Goal: Information Seeking & Learning: Learn about a topic

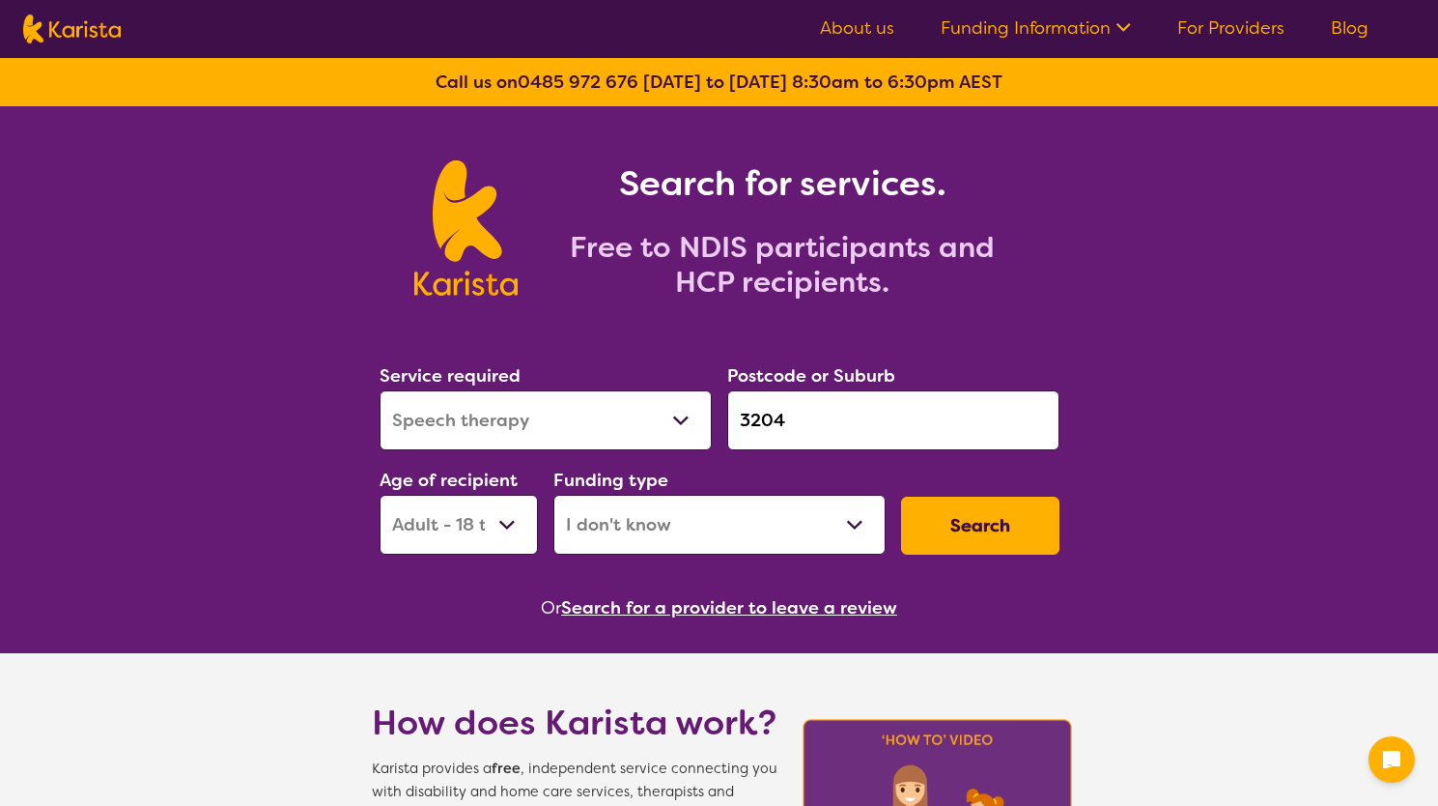
select select "Speech therapy"
select select "AD"
select select "i-don-t-know"
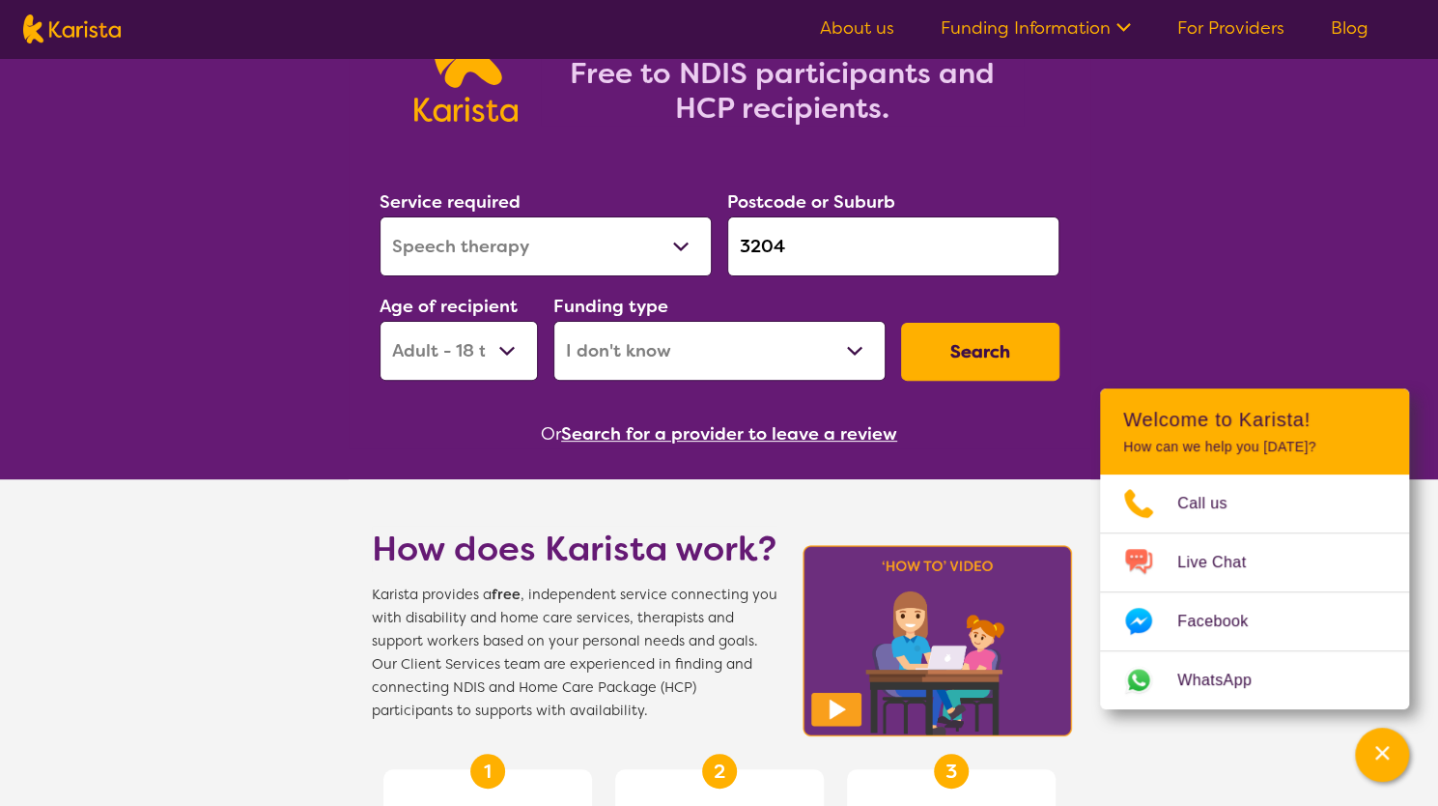
scroll to position [97, 0]
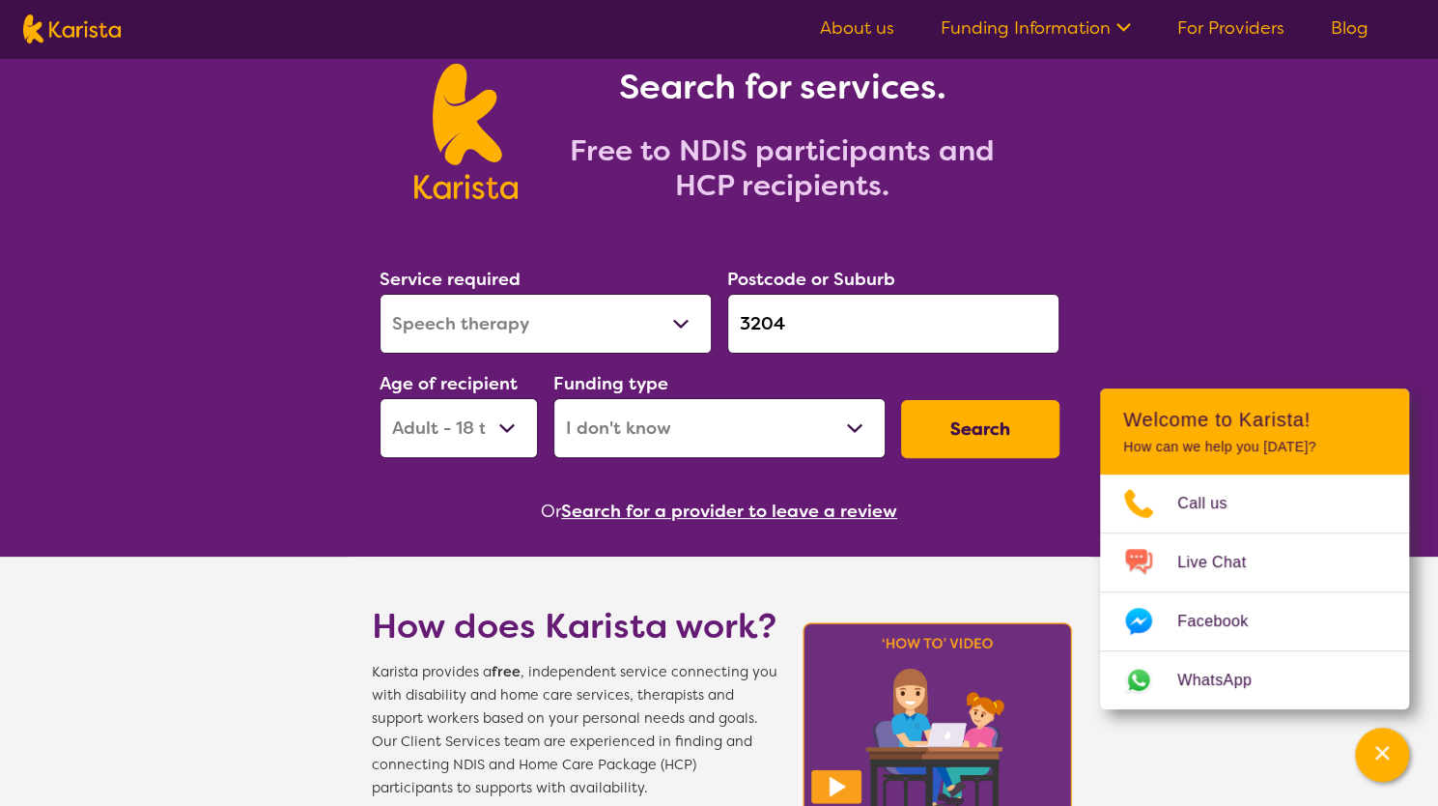
click at [992, 433] on button "Search" at bounding box center [980, 429] width 158 height 58
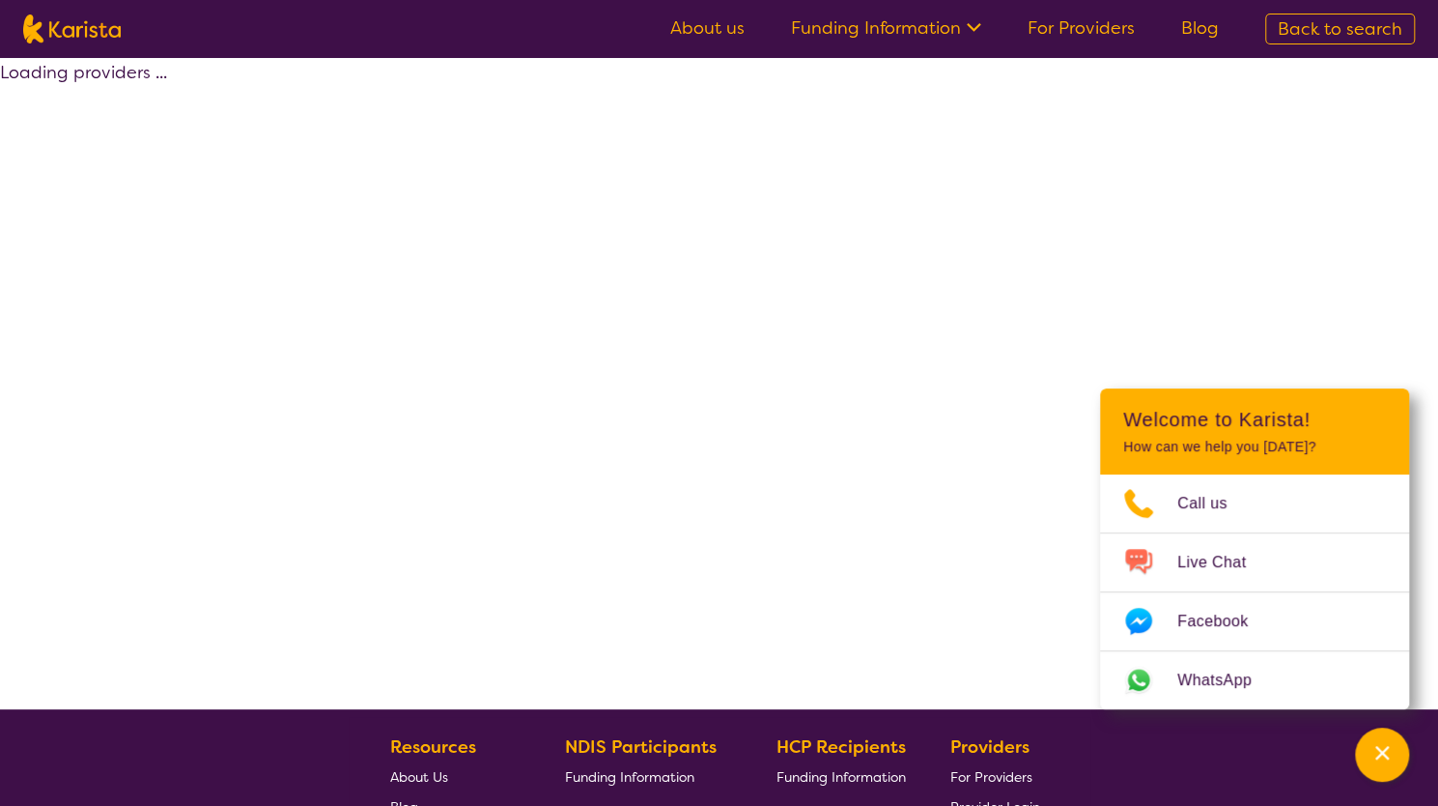
select select "Speech therapy"
select select "AD"
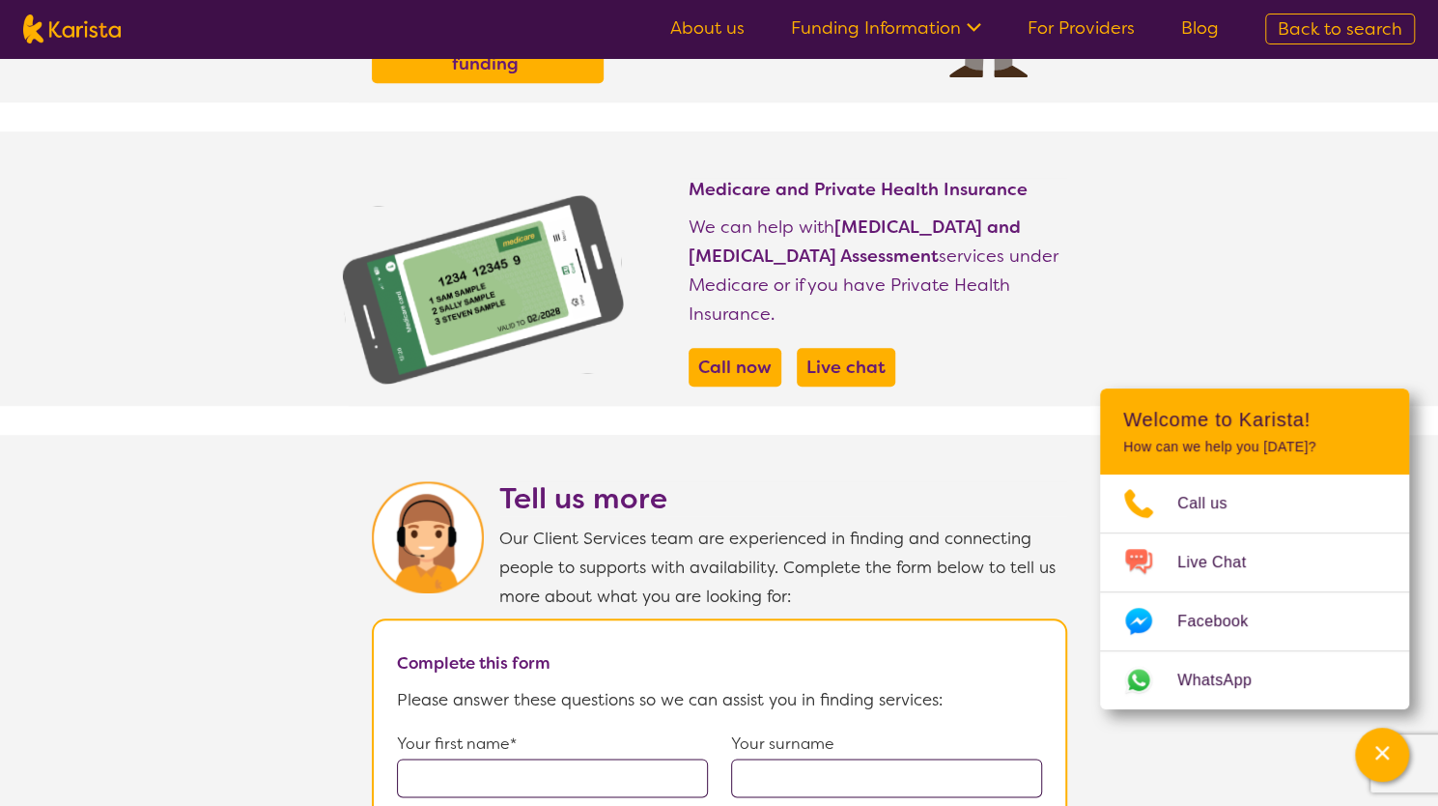
select select "Speech therapy"
select select "AD"
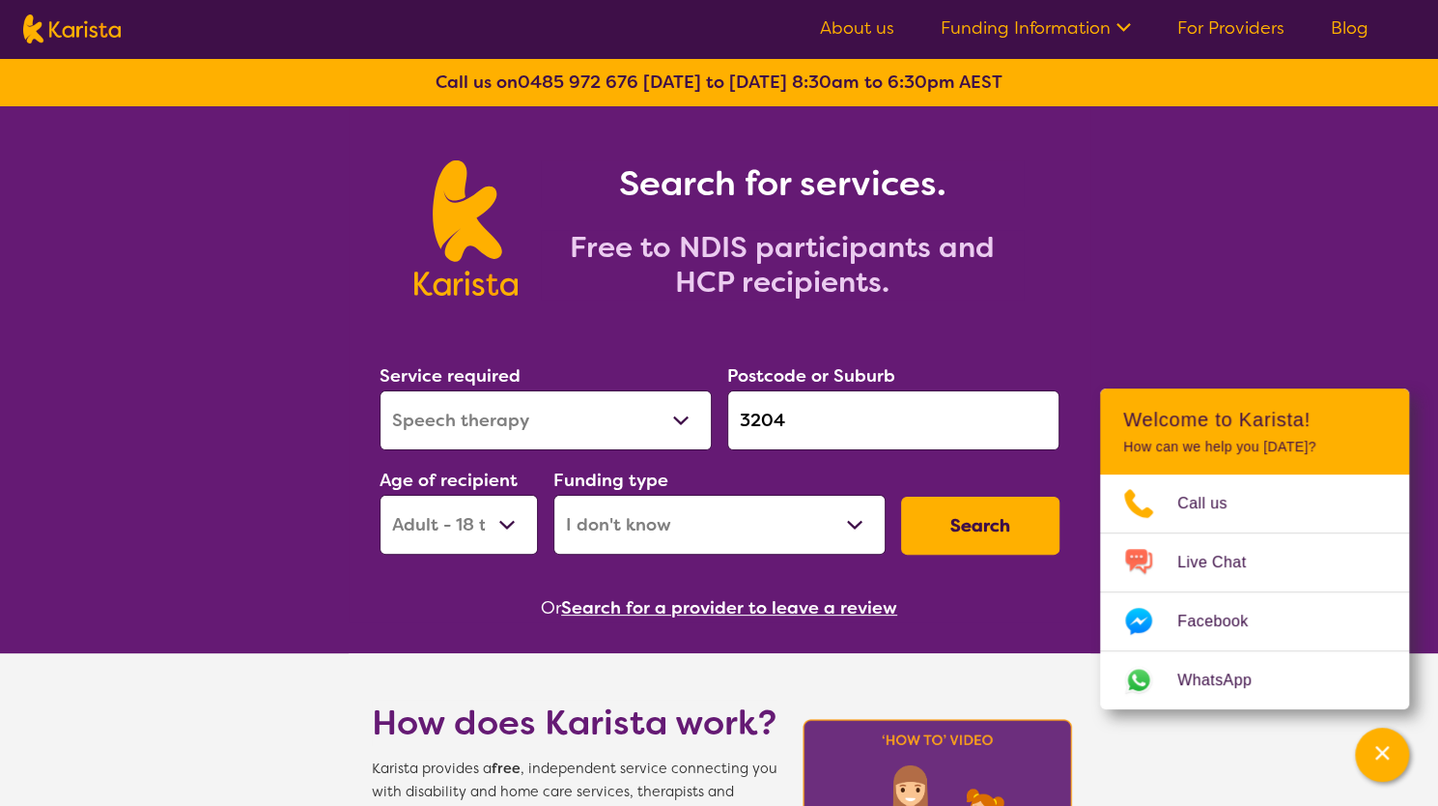
drag, startPoint x: 811, startPoint y: 516, endPoint x: 804, endPoint y: 529, distance: 15.6
click at [809, 516] on select "Home Care Package (HCP) National Disability Insurance Scheme (NDIS) I don't know" at bounding box center [719, 525] width 332 height 60
select select "NDIS"
click at [553, 495] on select "Home Care Package (HCP) National Disability Insurance Scheme (NDIS) I don't know" at bounding box center [719, 525] width 332 height 60
click at [964, 509] on button "Search" at bounding box center [980, 525] width 158 height 58
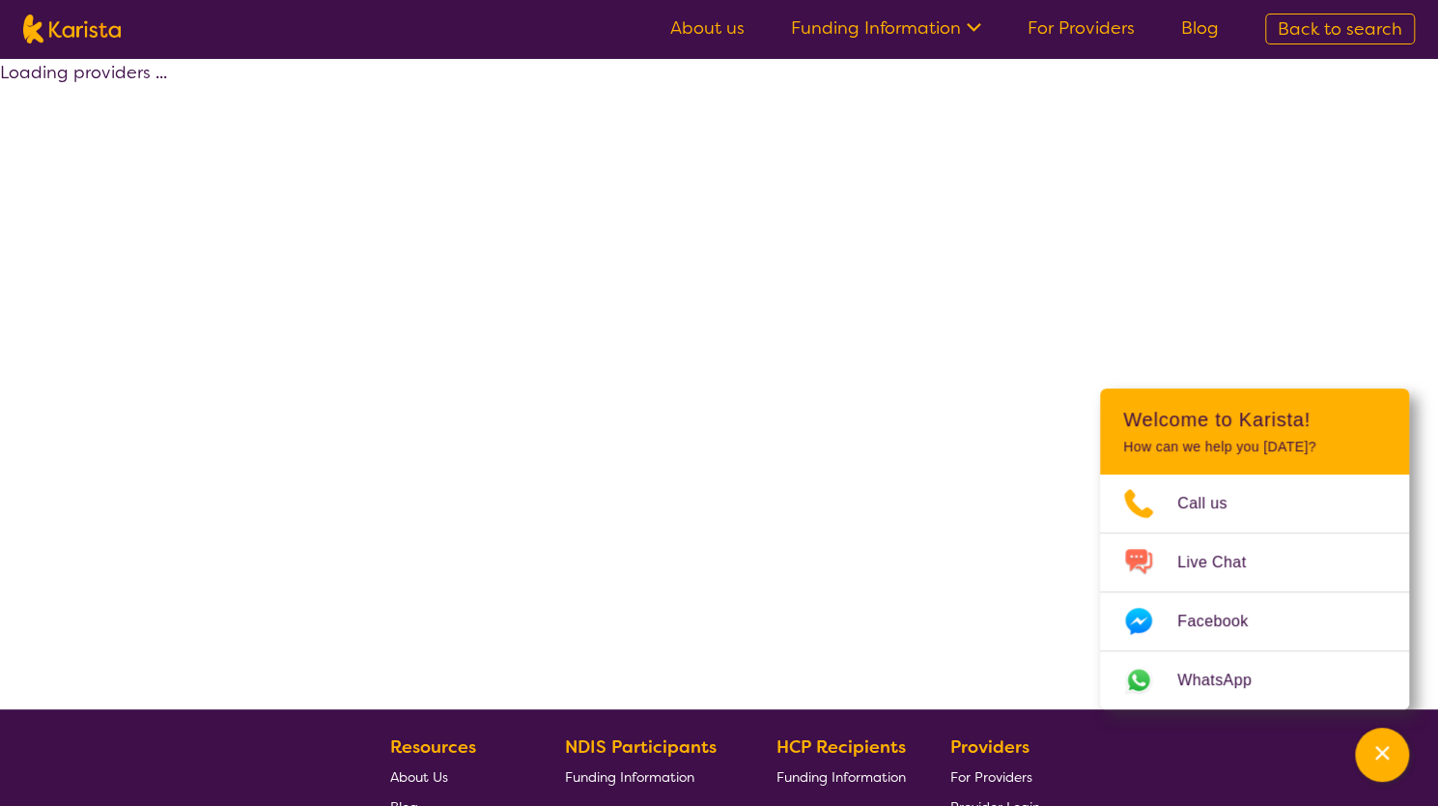
select select "by_score"
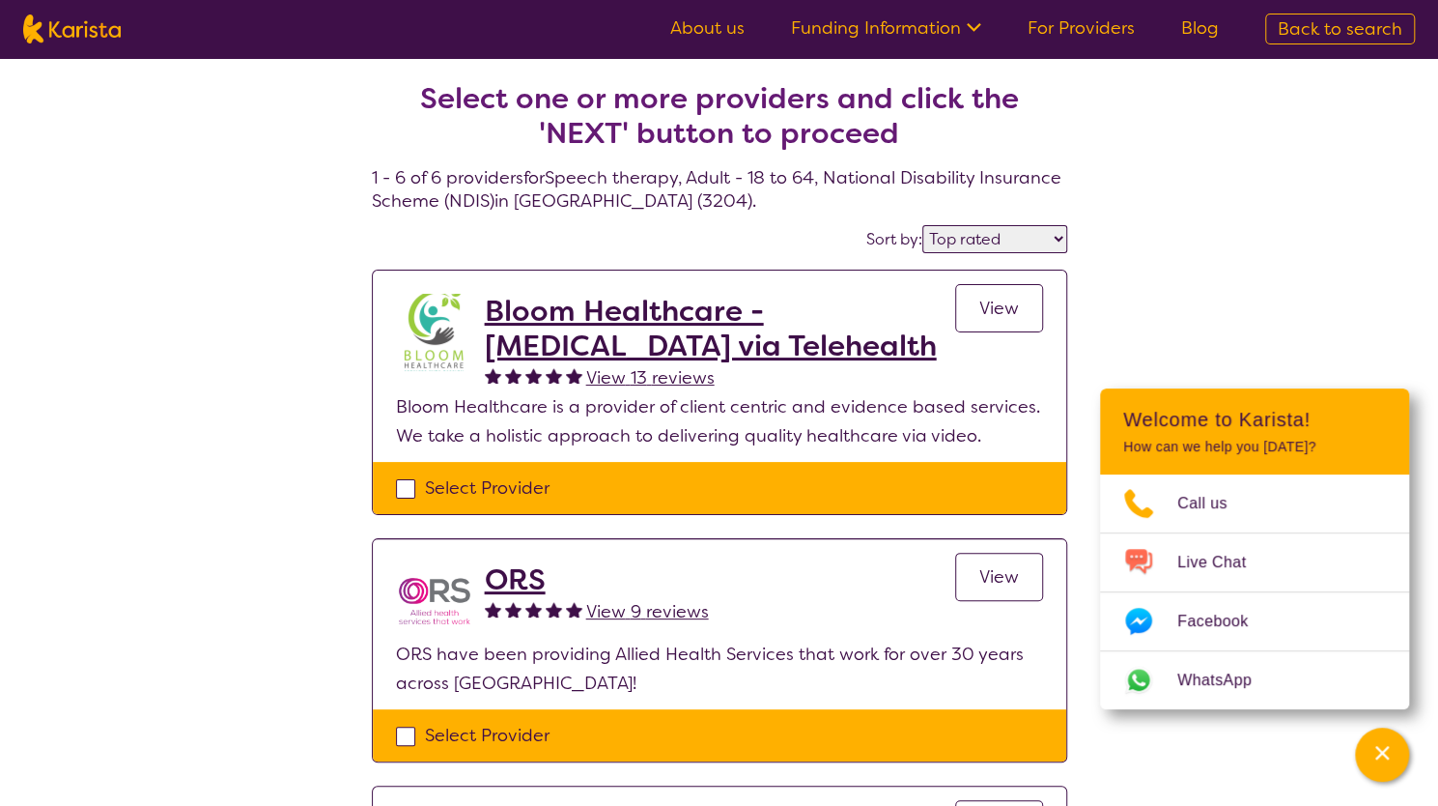
click at [586, 318] on h2 "Bloom Healthcare - [MEDICAL_DATA] via Telehealth" at bounding box center [720, 329] width 470 height 70
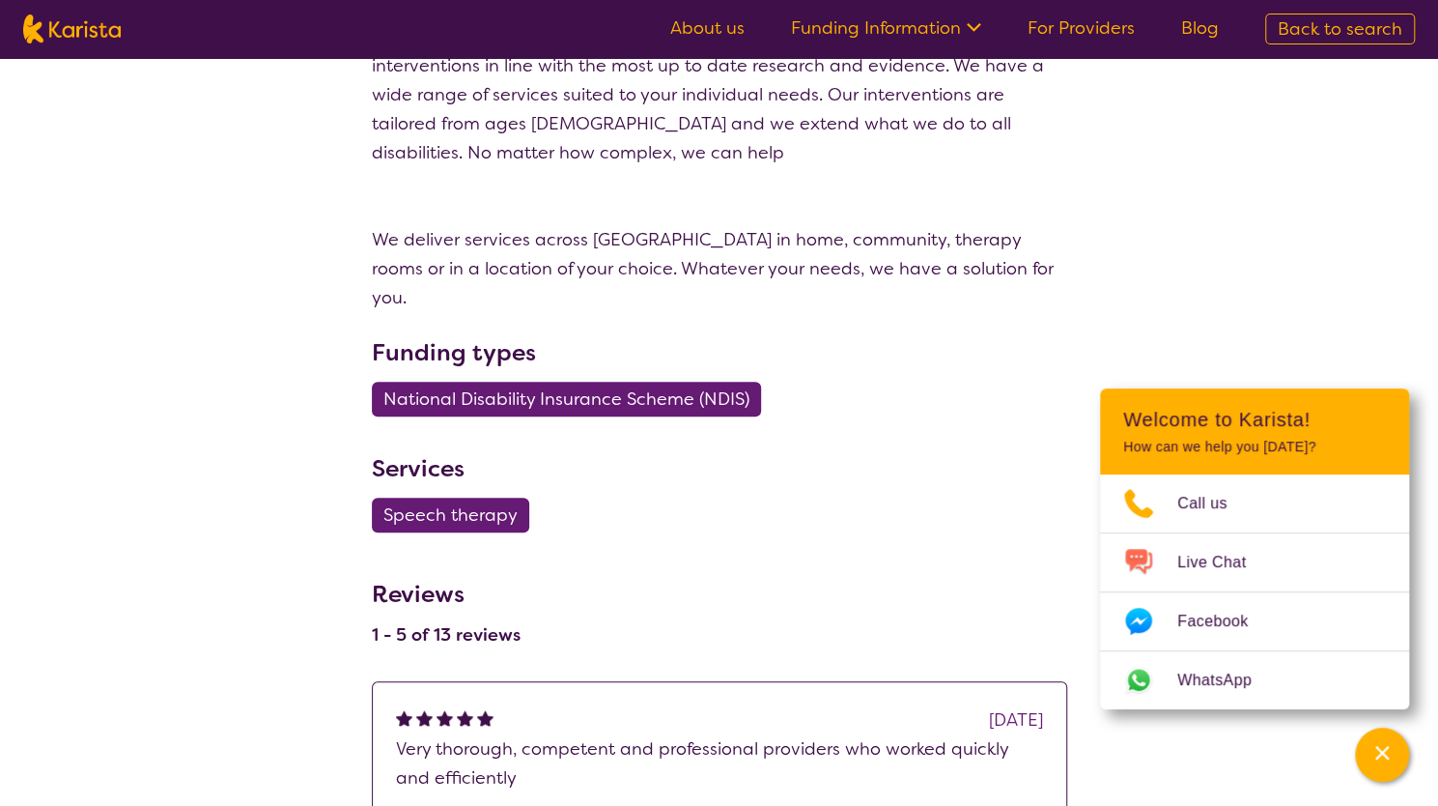
scroll to position [483, 0]
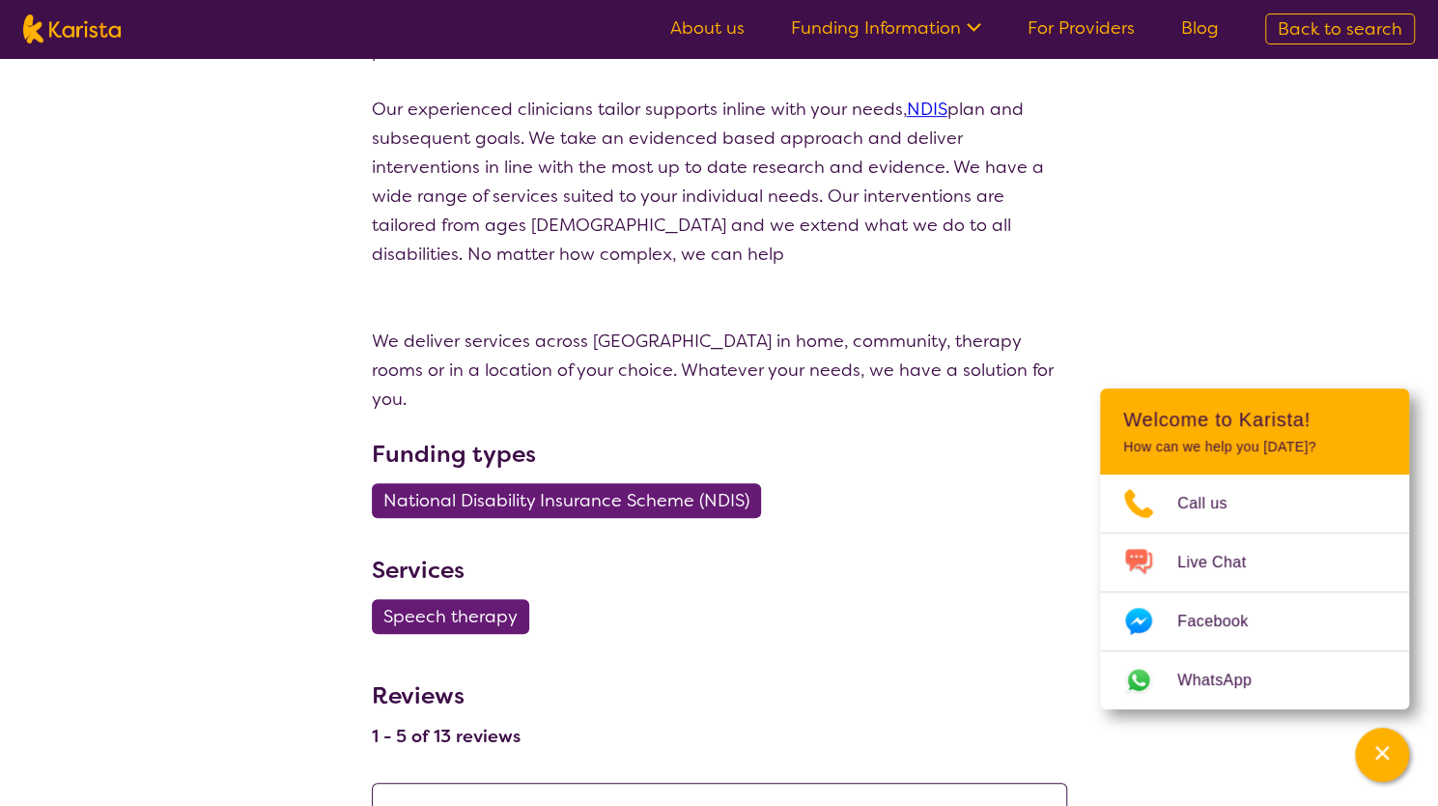
select select "by_score"
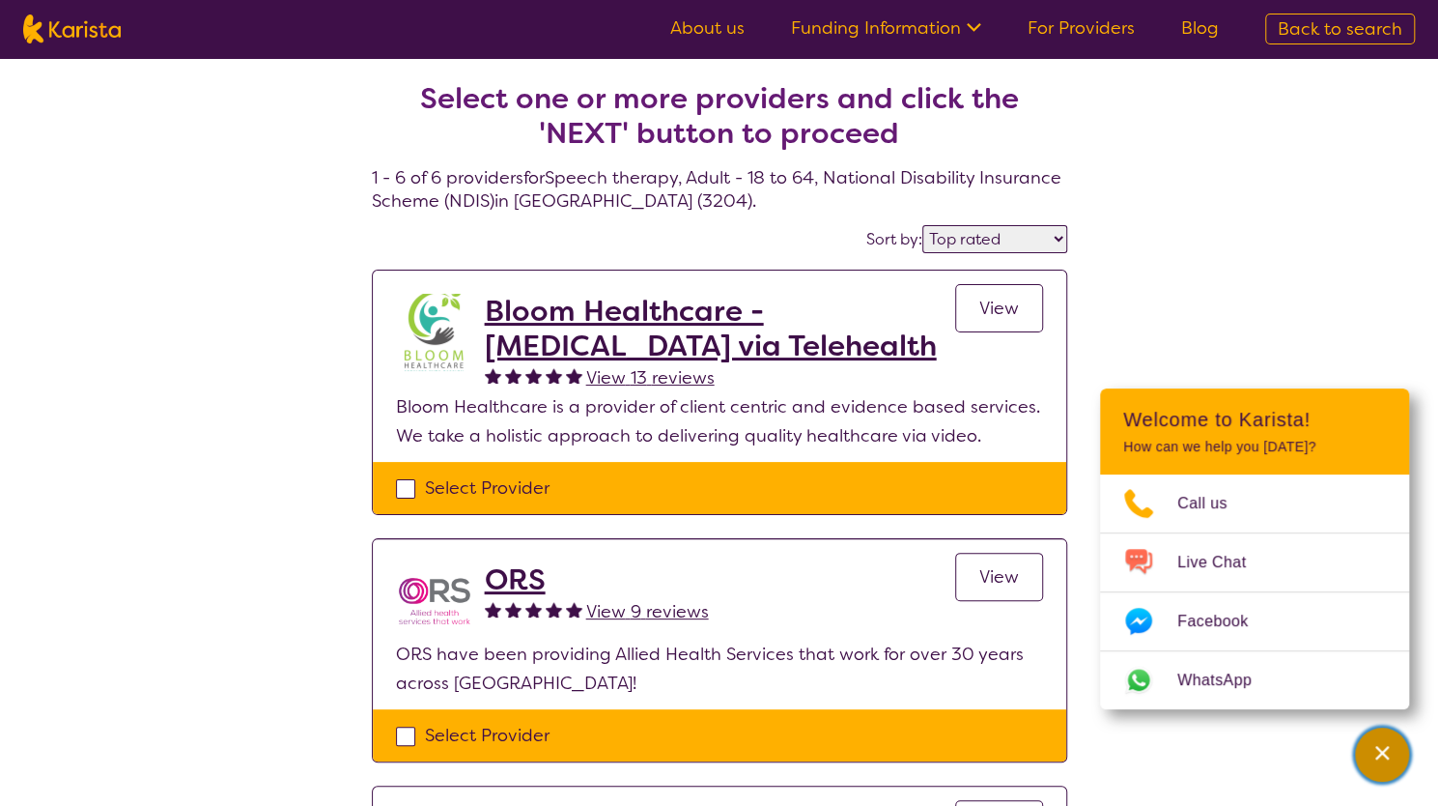
click at [1368, 737] on div "Channel Menu" at bounding box center [1382, 754] width 39 height 42
